Goal: Connect with others: Connect with others

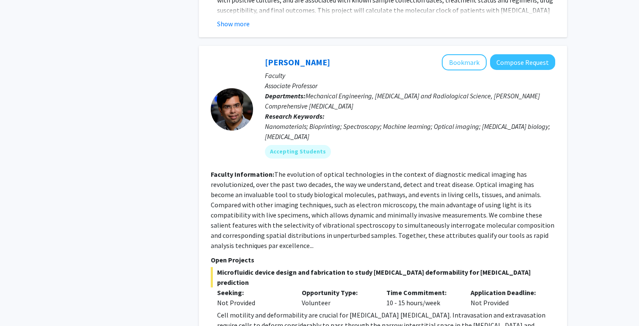
scroll to position [995, 0]
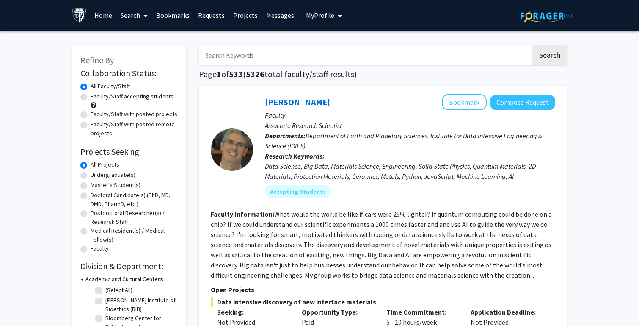
click at [141, 11] on span at bounding box center [144, 16] width 8 height 30
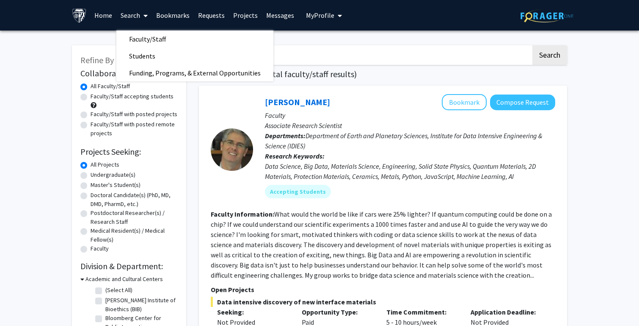
click at [245, 108] on div at bounding box center [232, 149] width 42 height 111
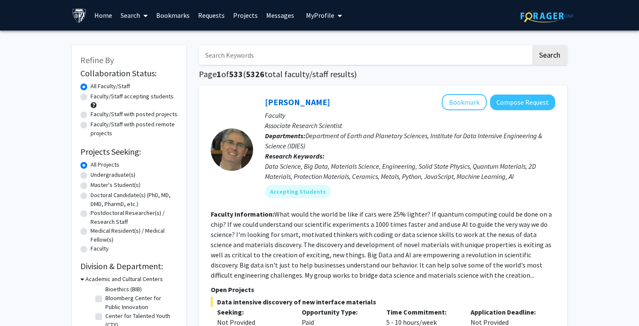
click at [224, 57] on input "Search Keywords" at bounding box center [365, 54] width 332 height 19
type input "v"
type input "breast cancer"
click at [533, 45] on button "Search" at bounding box center [550, 54] width 35 height 19
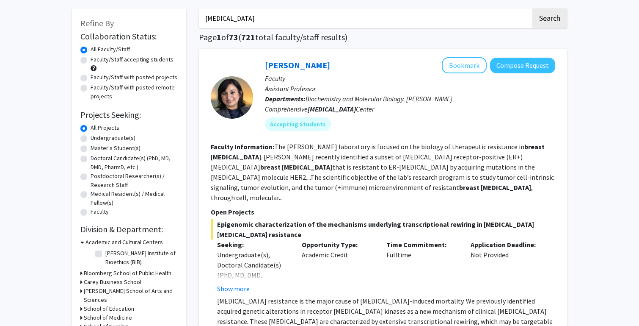
scroll to position [39, 0]
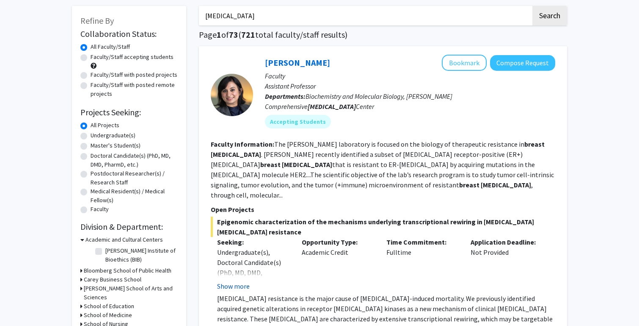
click at [238, 281] on button "Show more" at bounding box center [233, 286] width 33 height 10
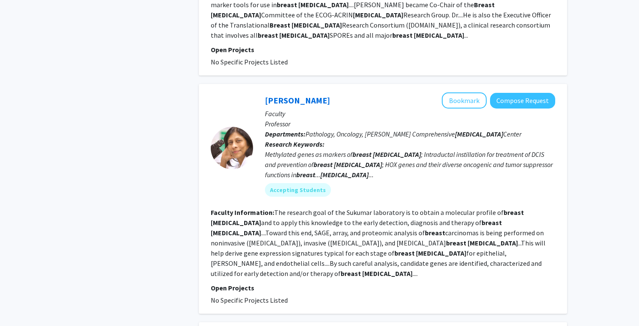
scroll to position [548, 0]
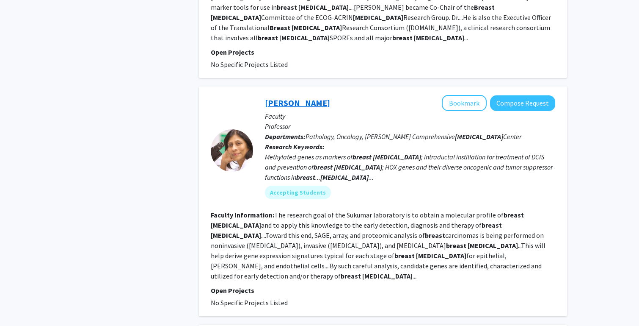
click at [298, 97] on link "Sara Sukumar" at bounding box center [297, 102] width 65 height 11
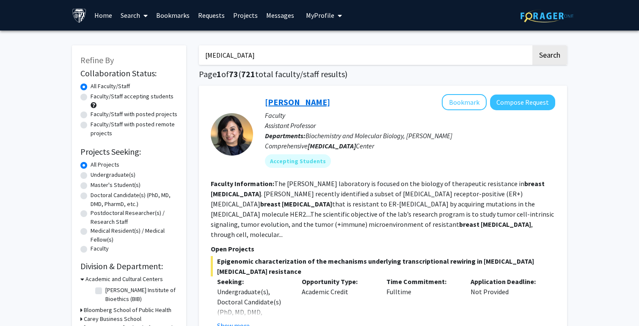
click at [301, 103] on link "Utthara Nayar" at bounding box center [297, 102] width 65 height 11
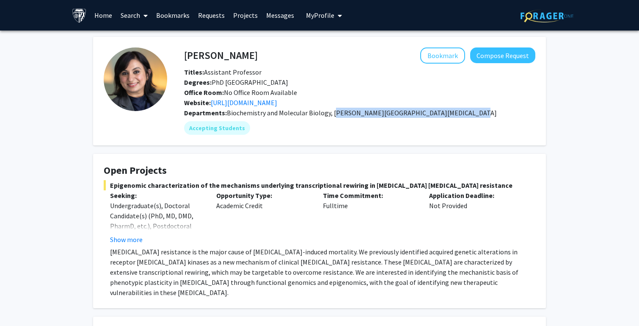
drag, startPoint x: 332, startPoint y: 114, endPoint x: 476, endPoint y: 113, distance: 143.5
click at [476, 113] on div "Departments: Biochemistry and Molecular Biology, Sidney Kimmel Comprehensive Ca…" at bounding box center [359, 113] width 351 height 10
copy span "Sidney Kimmel Comprehensive Cancer Center"
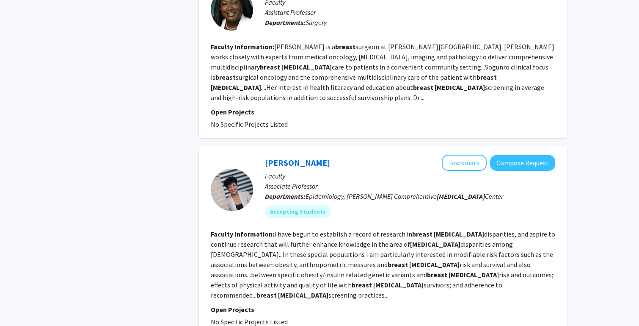
scroll to position [1004, 0]
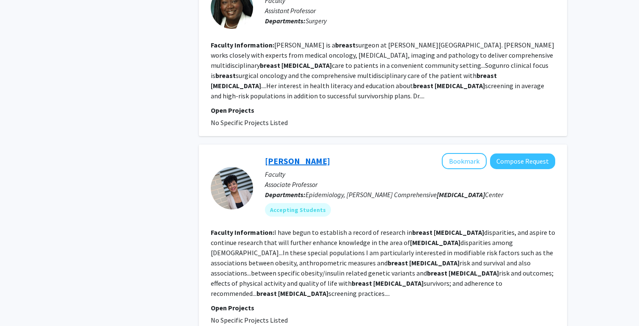
click at [300, 155] on link "Avonne Connor" at bounding box center [297, 160] width 65 height 11
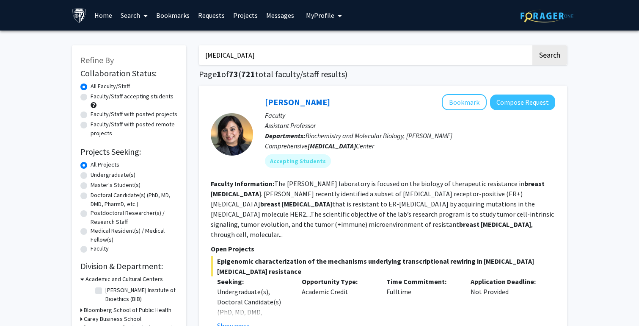
drag, startPoint x: 280, startPoint y: 51, endPoint x: 169, endPoint y: 49, distance: 110.5
type input "c"
click at [533, 45] on button "Search" at bounding box center [550, 54] width 35 height 19
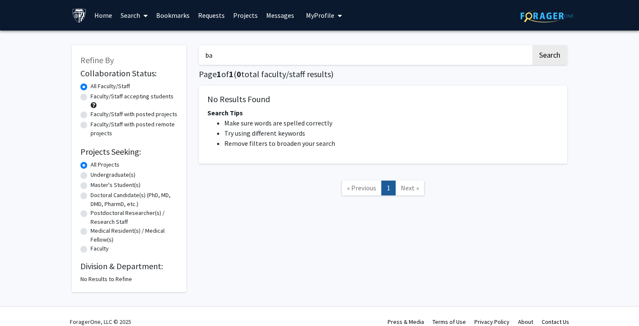
type input "b"
type input "dermatology"
click at [533, 45] on button "Search" at bounding box center [550, 54] width 35 height 19
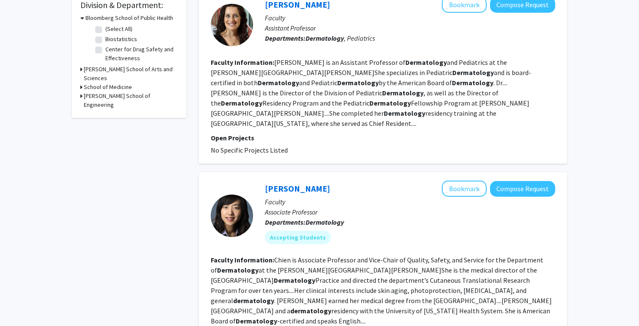
scroll to position [335, 0]
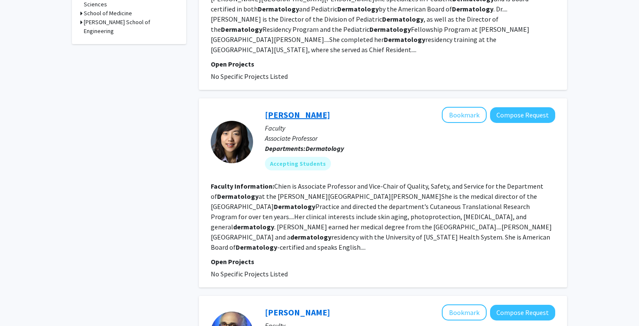
click at [288, 109] on link "Anna Chien" at bounding box center [297, 114] width 65 height 11
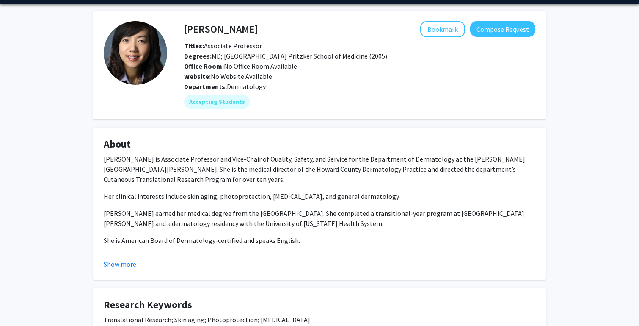
scroll to position [10, 0]
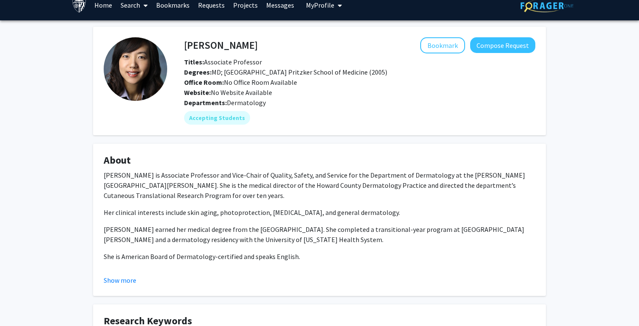
click at [288, 92] on div "Website: No Website Available" at bounding box center [360, 92] width 364 height 10
click at [134, 281] on button "Show more" at bounding box center [120, 280] width 33 height 10
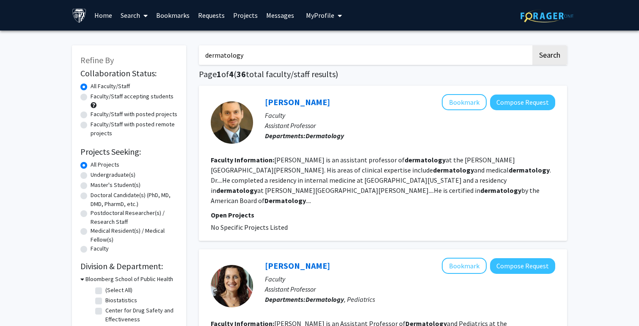
click at [91, 117] on label "Faculty/Staff with posted projects" at bounding box center [134, 114] width 87 height 9
click at [91, 115] on input "Faculty/Staff with posted projects" at bounding box center [94, 113] width 6 height 6
radio input "true"
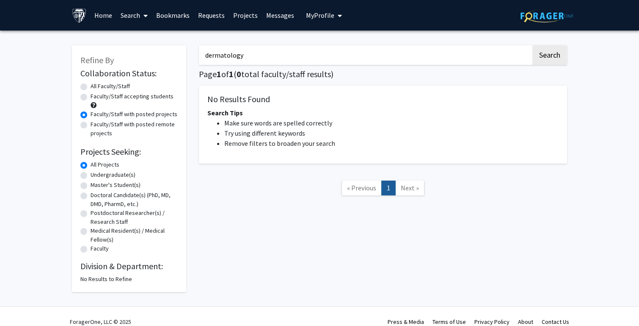
drag, startPoint x: 252, startPoint y: 55, endPoint x: 149, endPoint y: 51, distance: 103.4
click at [149, 51] on div "Refine By Collaboration Status: Collaboration Status All Faculty/Staff Collabor…" at bounding box center [320, 164] width 508 height 255
click at [533, 45] on button "Search" at bounding box center [550, 54] width 35 height 19
radio input "true"
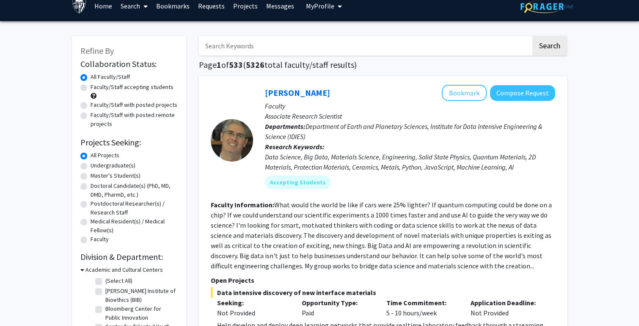
scroll to position [8, 0]
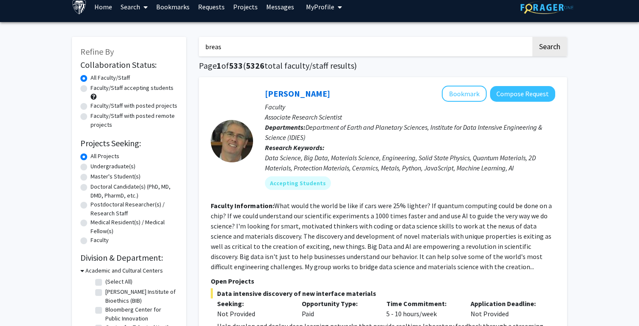
type input "breast cancer"
click at [533, 37] on button "Search" at bounding box center [550, 46] width 35 height 19
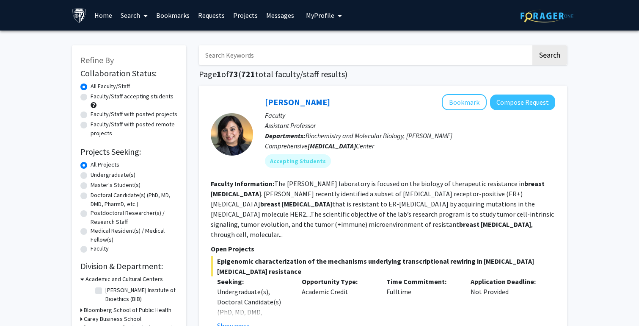
click at [533, 45] on button "Search" at bounding box center [550, 54] width 35 height 19
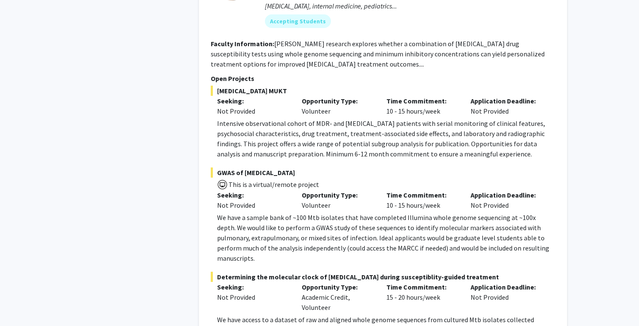
scroll to position [727, 0]
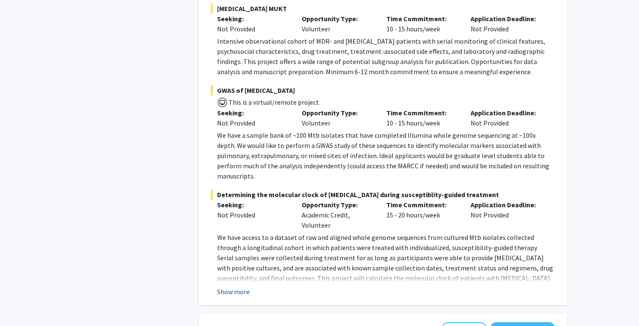
click at [227, 286] on button "Show more" at bounding box center [233, 291] width 33 height 10
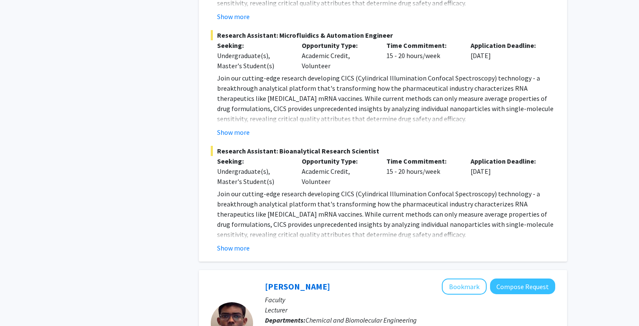
scroll to position [1835, 0]
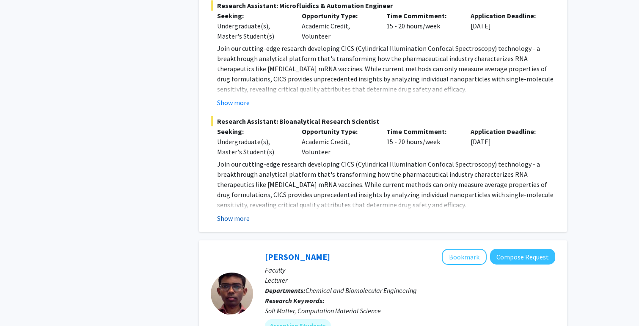
scroll to position [1805, 0]
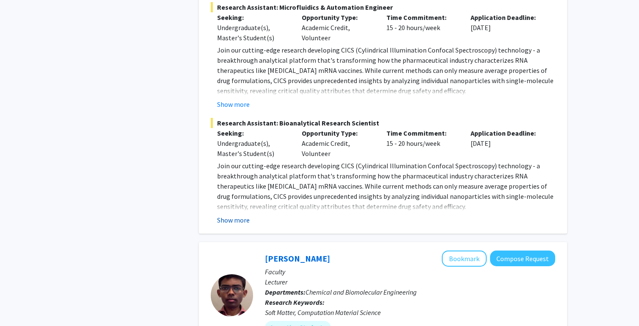
click at [238, 215] on button "Show more" at bounding box center [233, 220] width 33 height 10
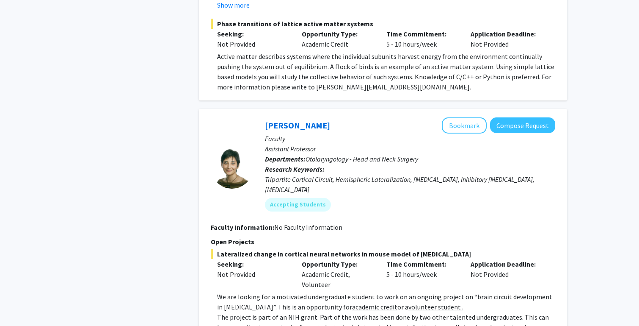
scroll to position [2610, 0]
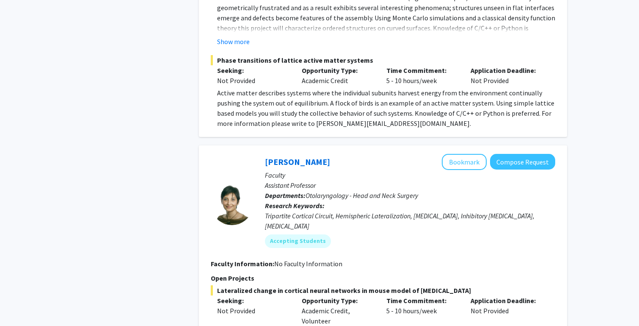
scroll to position [2573, 0]
click at [609, 128] on div "Refine By Collaboration Status: Collaboration Status All Faculty/Staff Collabor…" at bounding box center [319, 5] width 639 height 5097
click at [481, 153] on button "Bookmark" at bounding box center [464, 161] width 45 height 16
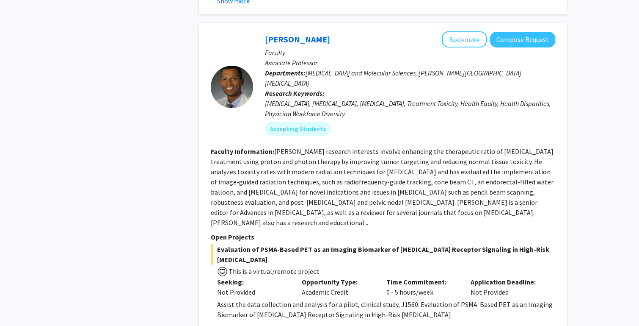
scroll to position [4686, 0]
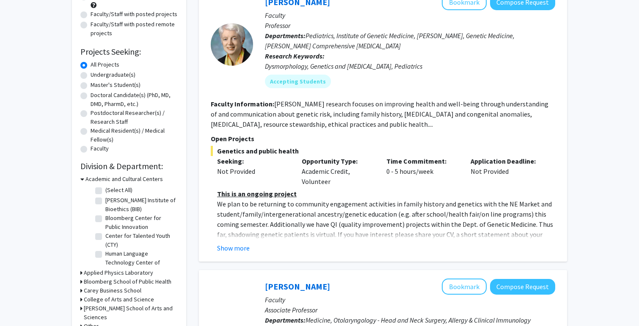
scroll to position [105, 0]
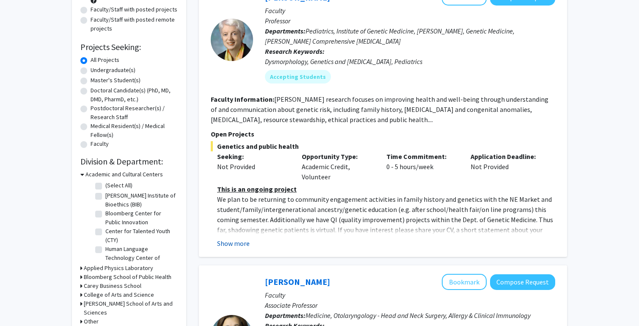
click at [234, 239] on button "Show more" at bounding box center [233, 243] width 33 height 10
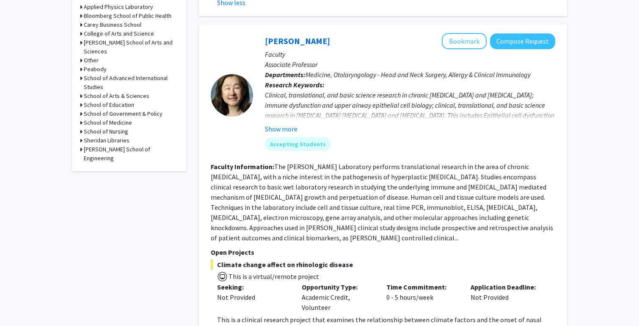
scroll to position [358, 0]
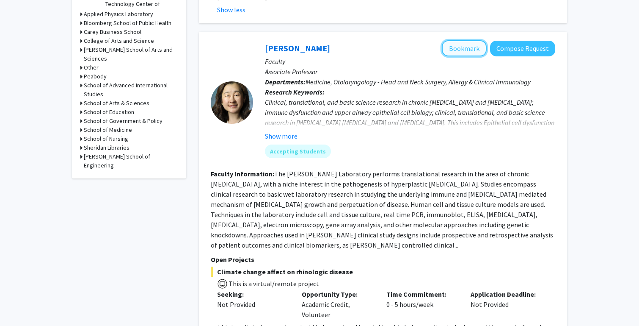
click at [475, 40] on button "Bookmark" at bounding box center [464, 48] width 45 height 16
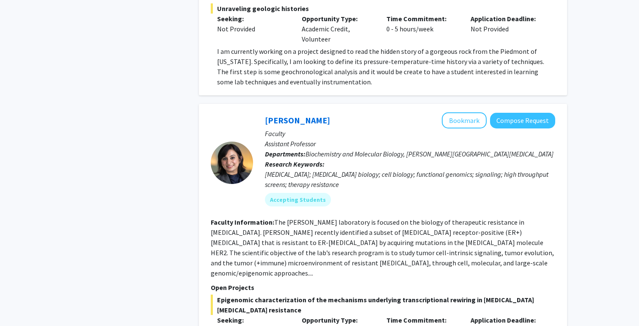
scroll to position [2283, 0]
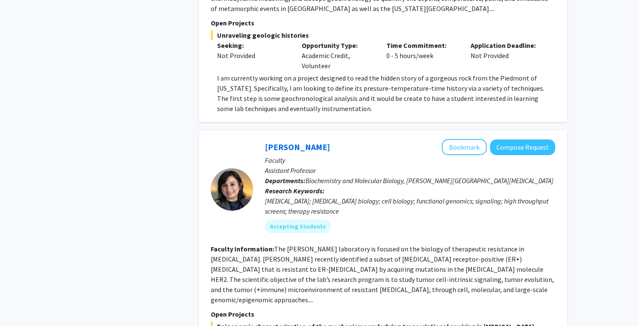
scroll to position [2246, 0]
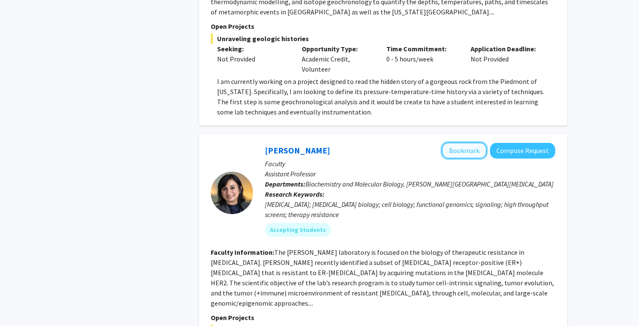
click at [463, 142] on button "Bookmark" at bounding box center [464, 150] width 45 height 16
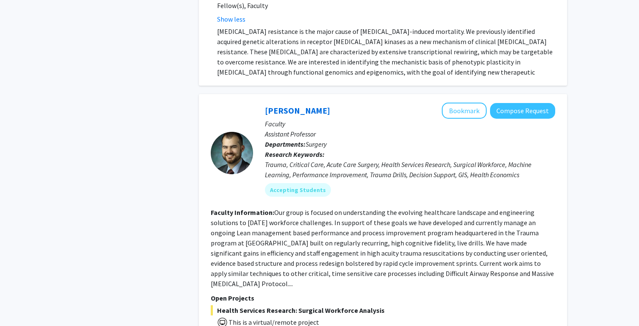
scroll to position [2692, 0]
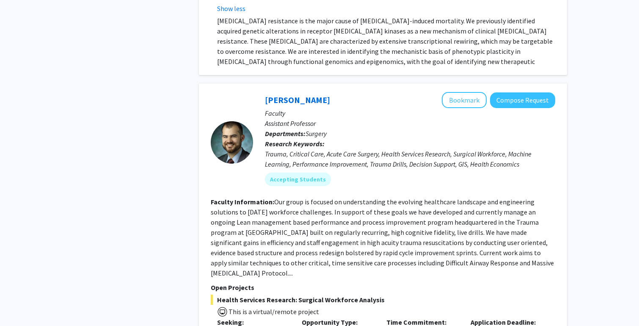
click at [403, 282] on p "Open Projects" at bounding box center [383, 287] width 345 height 10
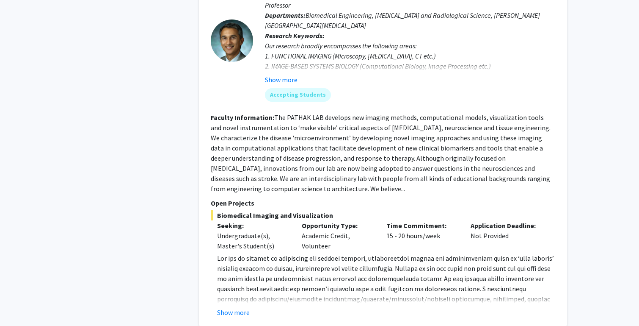
scroll to position [3122, 0]
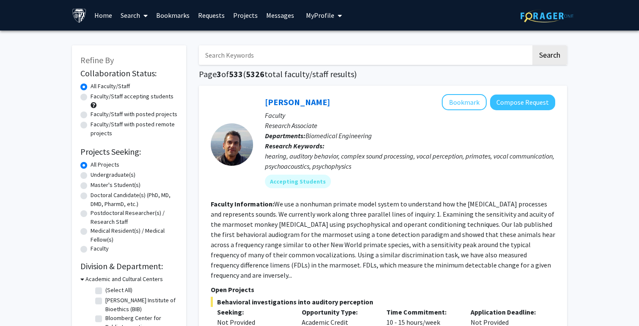
click at [344, 58] on input "Search Keywords" at bounding box center [365, 54] width 332 height 19
click at [533, 45] on button "Search" at bounding box center [550, 54] width 35 height 19
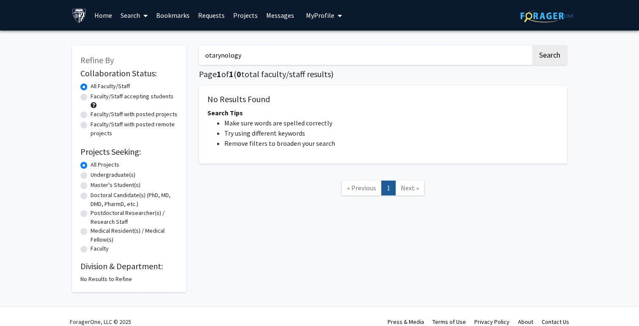
click at [227, 44] on div "otarynology Search Page 1 of 1 ( 0 total faculty/staff results) No Results Foun…" at bounding box center [383, 164] width 381 height 255
click at [227, 50] on input "otarynology" at bounding box center [365, 54] width 332 height 19
click at [229, 53] on input "otarynology" at bounding box center [365, 54] width 332 height 19
paste input "olaryng"
type input "otolaryngology"
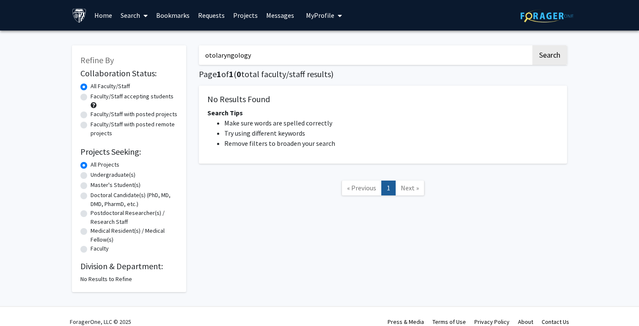
click at [533, 45] on button "Search" at bounding box center [550, 54] width 35 height 19
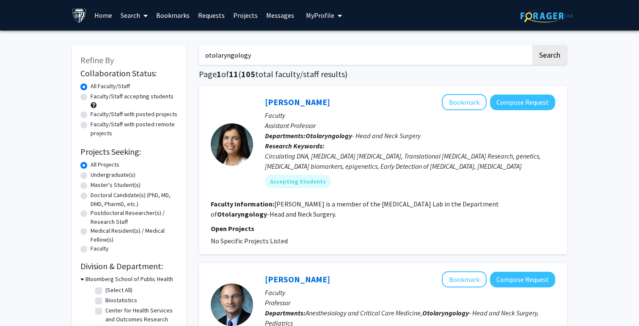
click at [91, 97] on label "Faculty/Staff accepting students" at bounding box center [132, 96] width 83 height 9
click at [91, 97] on input "Faculty/Staff accepting students" at bounding box center [94, 95] width 6 height 6
radio input "true"
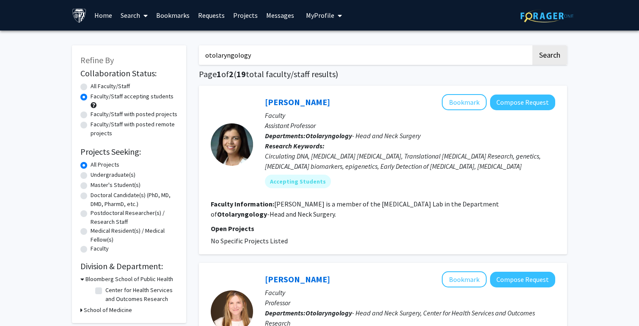
click at [91, 116] on label "Faculty/Staff with posted projects" at bounding box center [134, 114] width 87 height 9
click at [91, 115] on input "Faculty/Staff with posted projects" at bounding box center [94, 113] width 6 height 6
radio input "true"
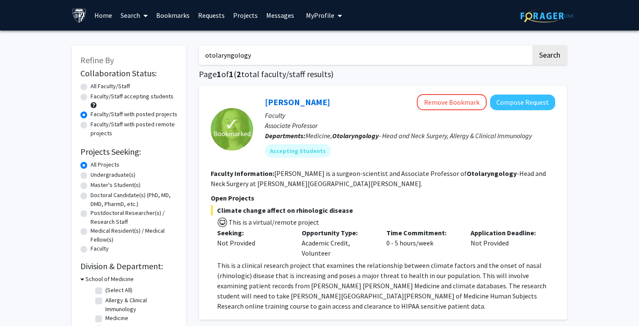
click at [91, 97] on label "Faculty/Staff accepting students" at bounding box center [132, 96] width 83 height 9
click at [91, 97] on input "Faculty/Staff accepting students" at bounding box center [94, 95] width 6 height 6
radio input "true"
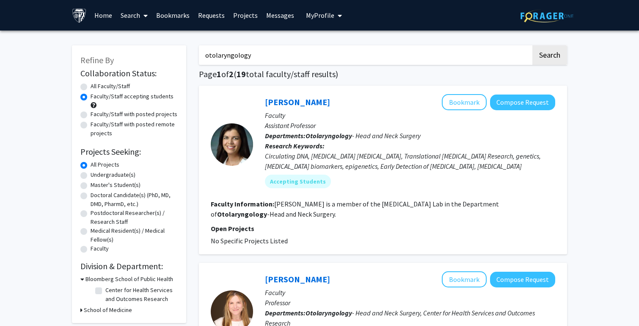
click at [173, 17] on link "Bookmarks" at bounding box center [173, 15] width 42 height 30
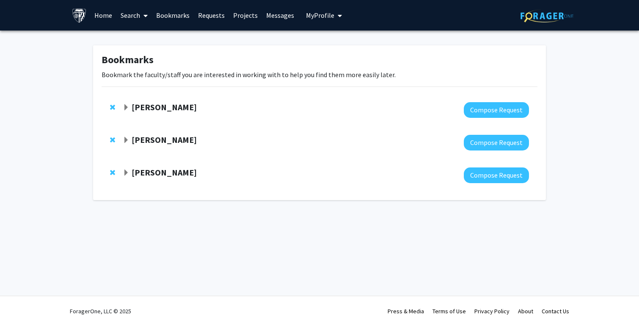
click at [171, 109] on strong "[PERSON_NAME]" at bounding box center [164, 107] width 65 height 11
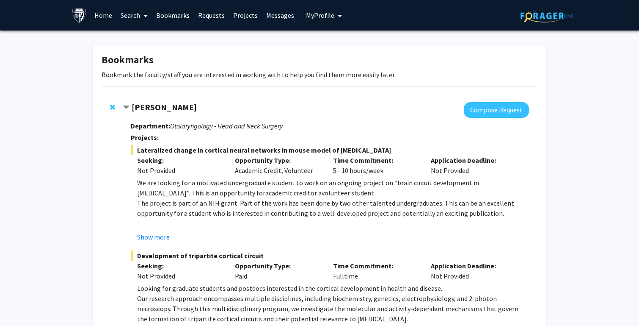
scroll to position [164, 0]
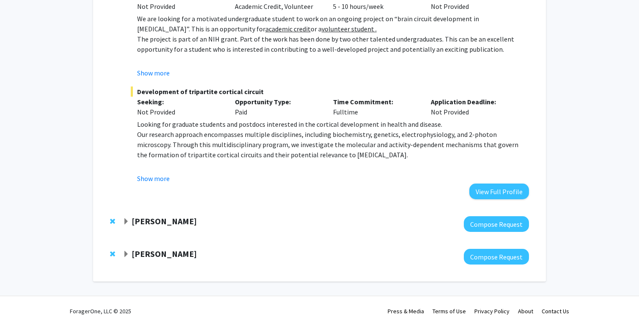
click at [162, 225] on strong "Jean Kim" at bounding box center [164, 221] width 65 height 11
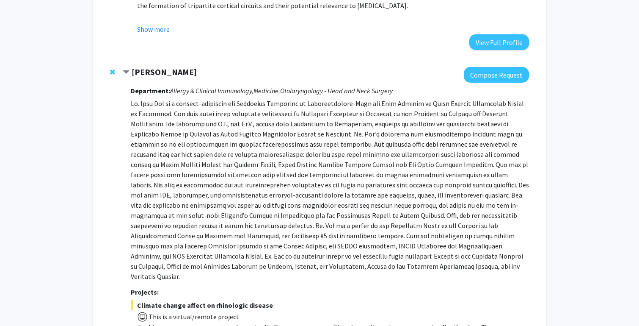
scroll to position [472, 0]
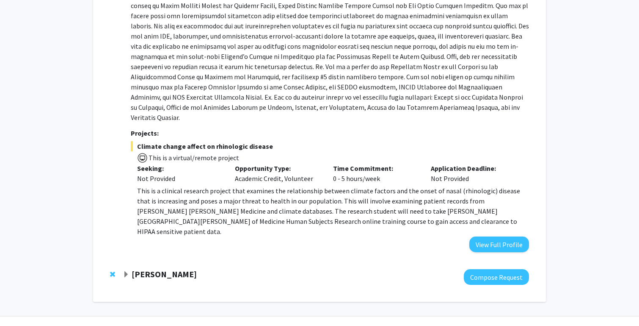
click at [160, 269] on div at bounding box center [326, 277] width 406 height 16
click at [161, 268] on strong "Utthara Nayar" at bounding box center [164, 273] width 65 height 11
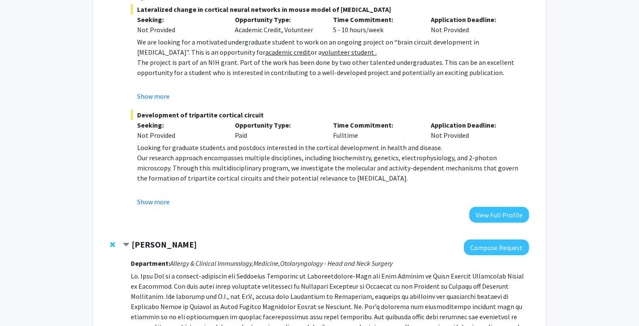
scroll to position [0, 0]
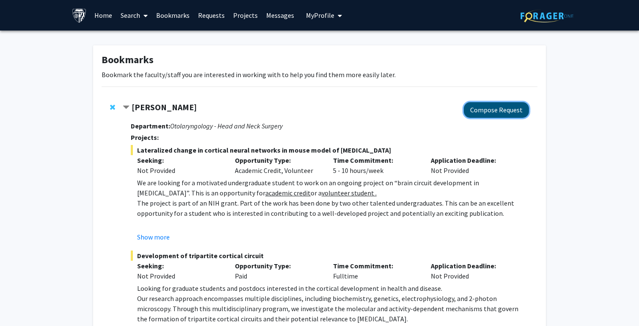
click at [495, 110] on button "Compose Request" at bounding box center [496, 110] width 65 height 16
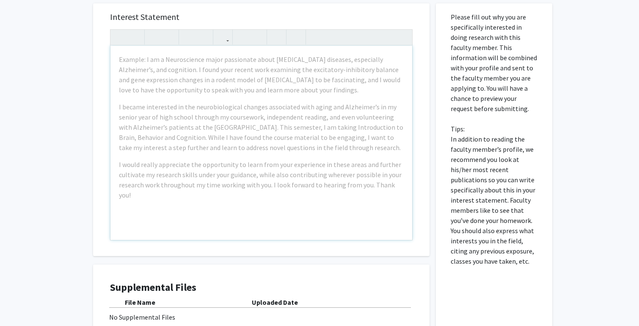
scroll to position [170, 0]
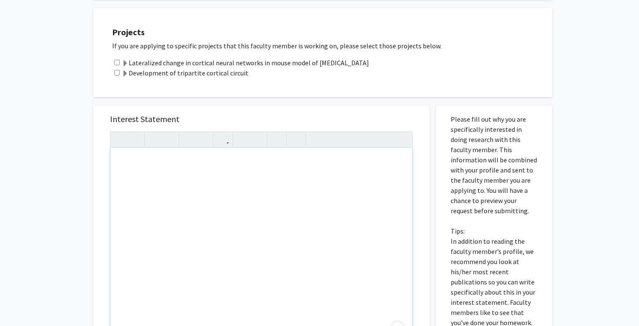
click at [326, 177] on div "To enrich screen reader interactions, please activate Accessibility in Grammarl…" at bounding box center [262, 245] width 302 height 194
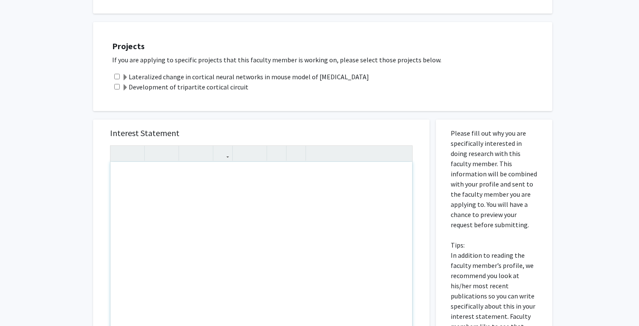
scroll to position [166, 0]
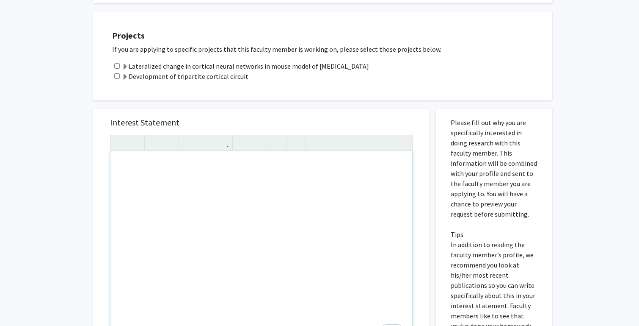
click at [484, 210] on p "Please fill out why you are specifically interested in doing research with this…" at bounding box center [494, 244] width 87 height 254
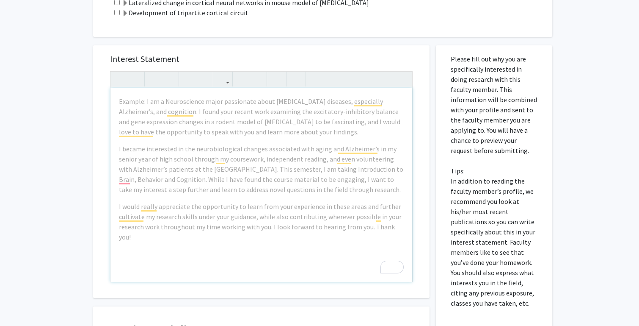
scroll to position [229, 0]
